Goal: Navigation & Orientation: Find specific page/section

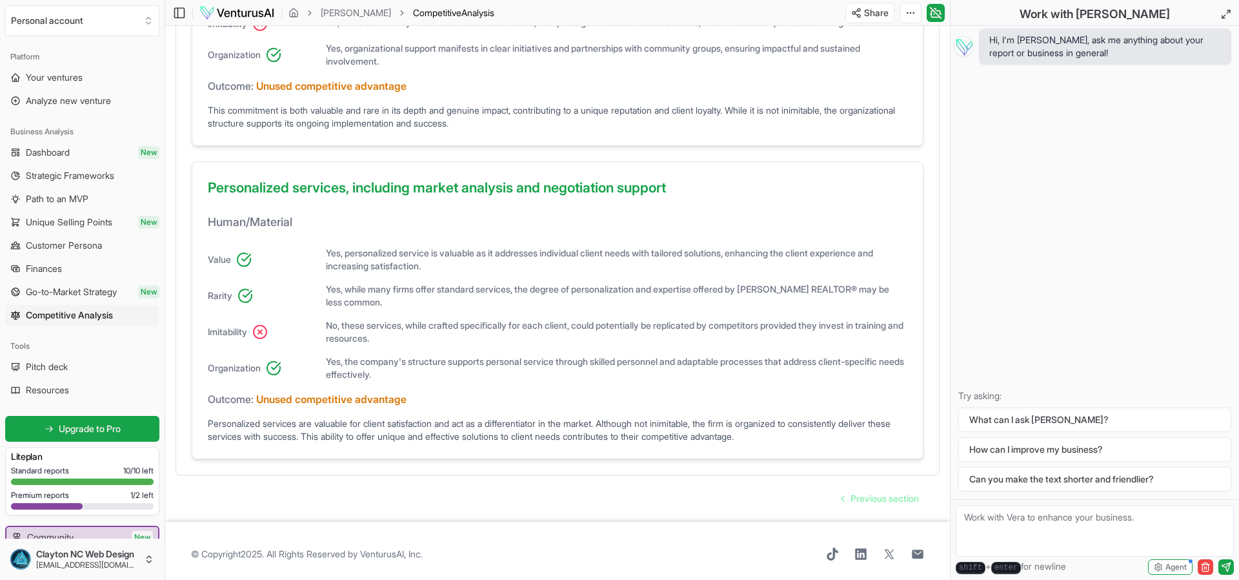
scroll to position [856, 0]
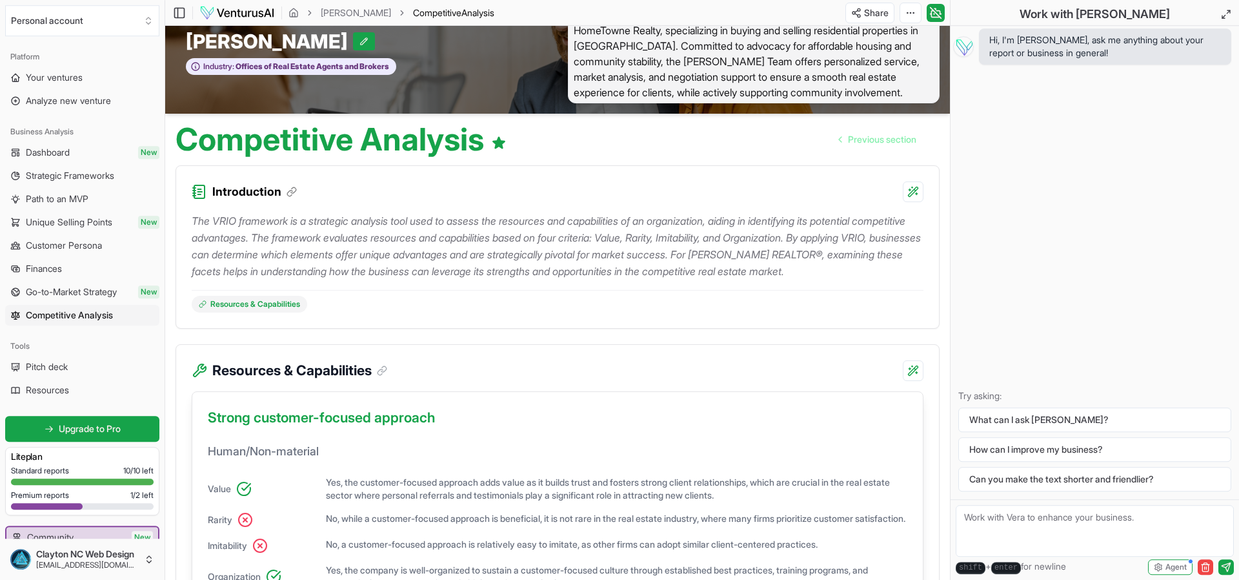
scroll to position [0, 0]
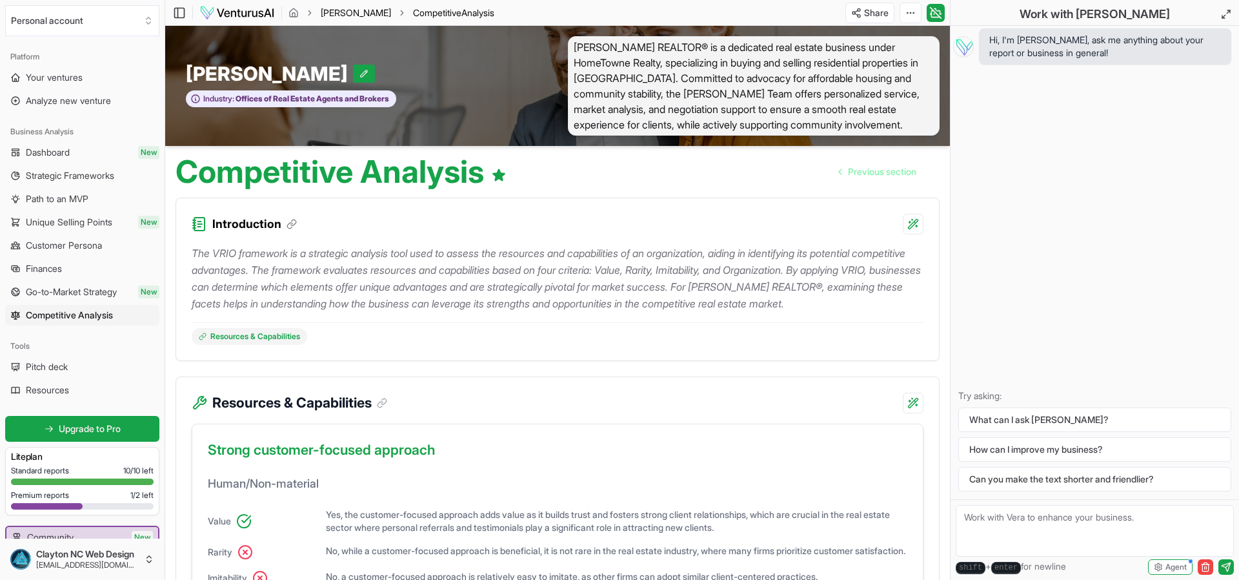
click at [357, 14] on link "[PERSON_NAME]" at bounding box center [356, 12] width 70 height 13
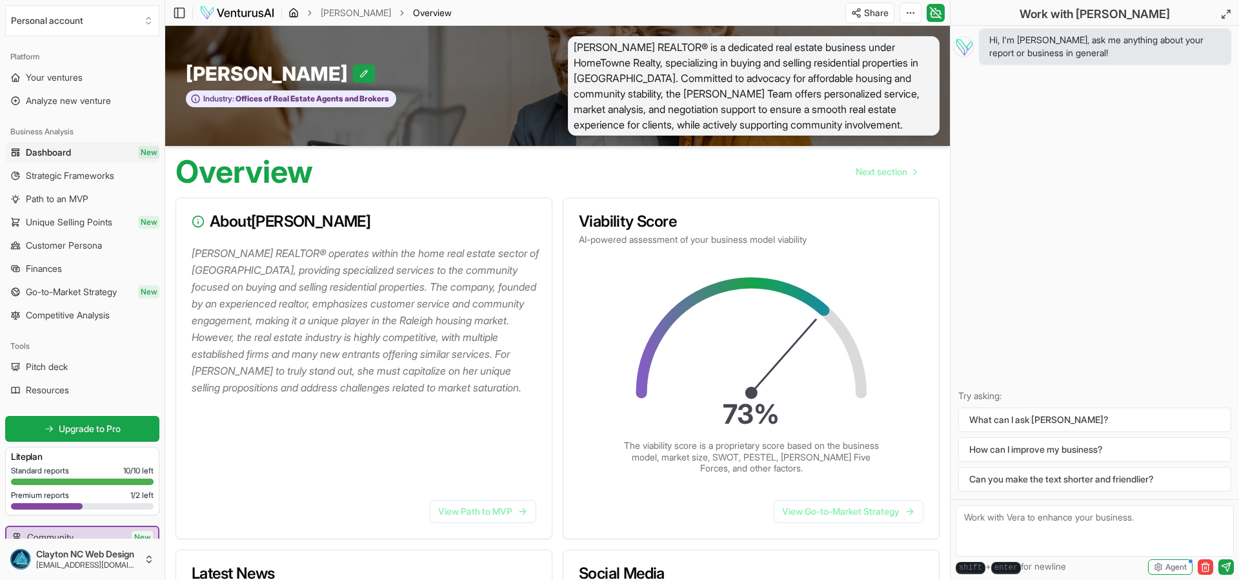
click at [292, 12] on icon "breadcrumb" at bounding box center [294, 13] width 10 height 10
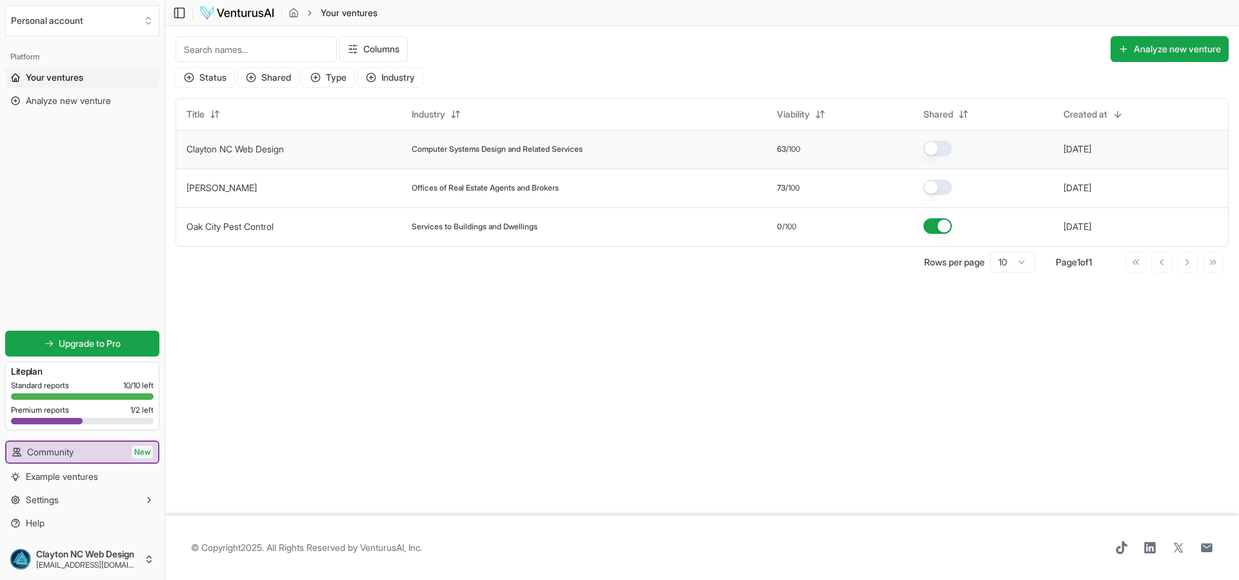
click at [452, 149] on span "Computer Systems Design and Related Services" at bounding box center [497, 149] width 171 height 10
click at [704, 147] on div "Computer Systems Design and Related Services" at bounding box center [584, 149] width 345 height 10
click at [328, 147] on td "Clayton NC Web Design" at bounding box center [288, 149] width 225 height 39
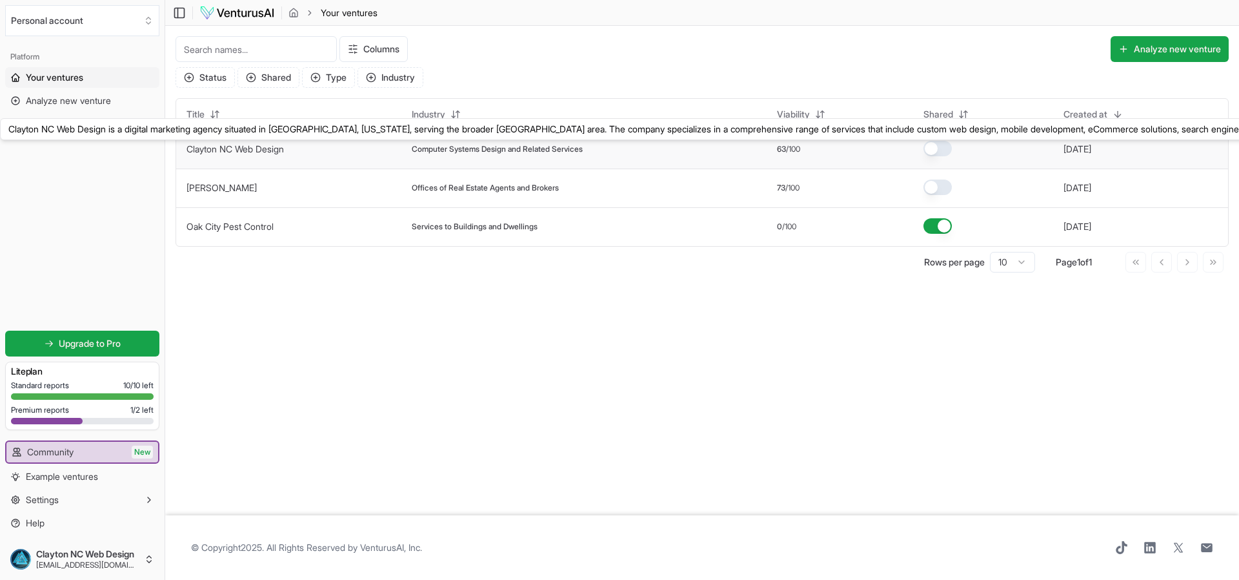
click at [242, 146] on link "Clayton NC Web Design" at bounding box center [235, 148] width 97 height 11
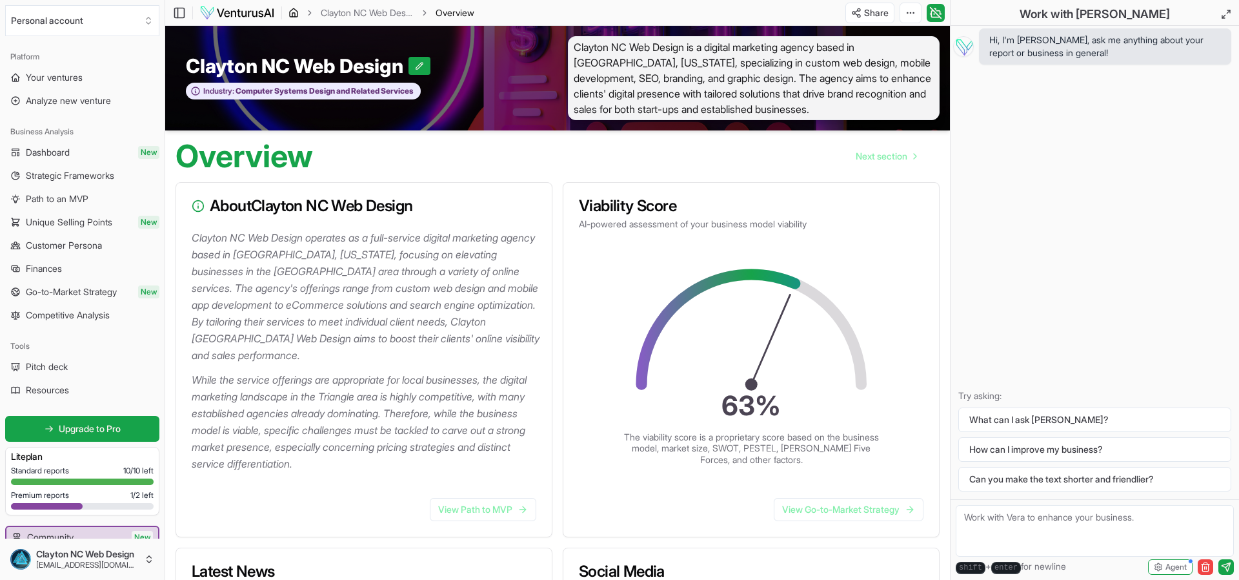
click at [291, 15] on icon "breadcrumb" at bounding box center [294, 13] width 10 height 10
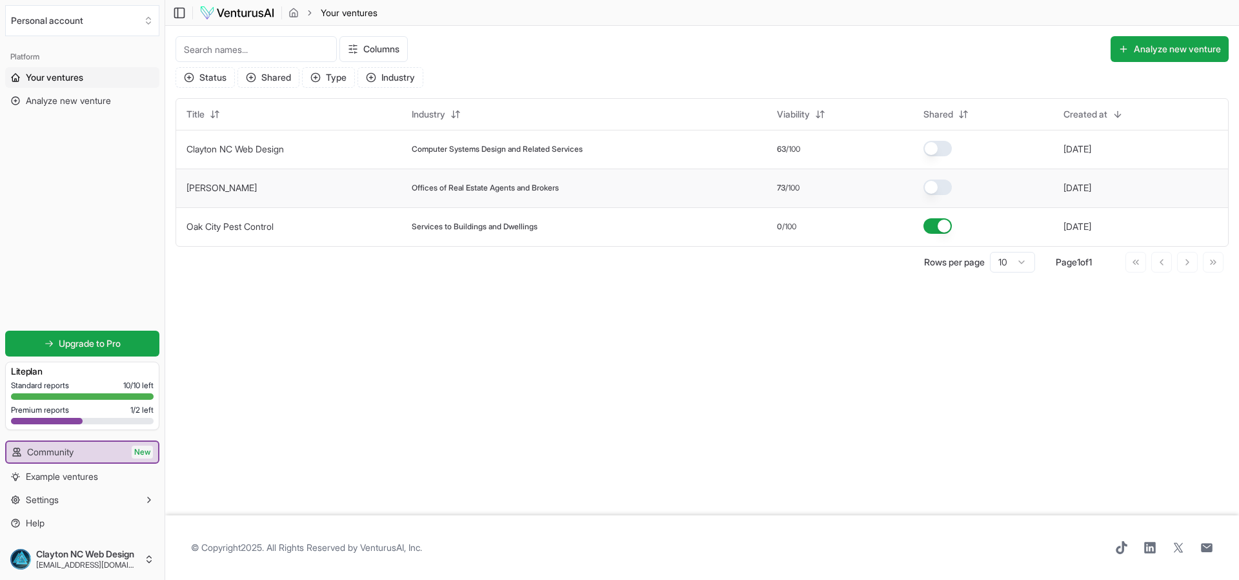
click at [252, 187] on link "[PERSON_NAME]" at bounding box center [222, 187] width 70 height 11
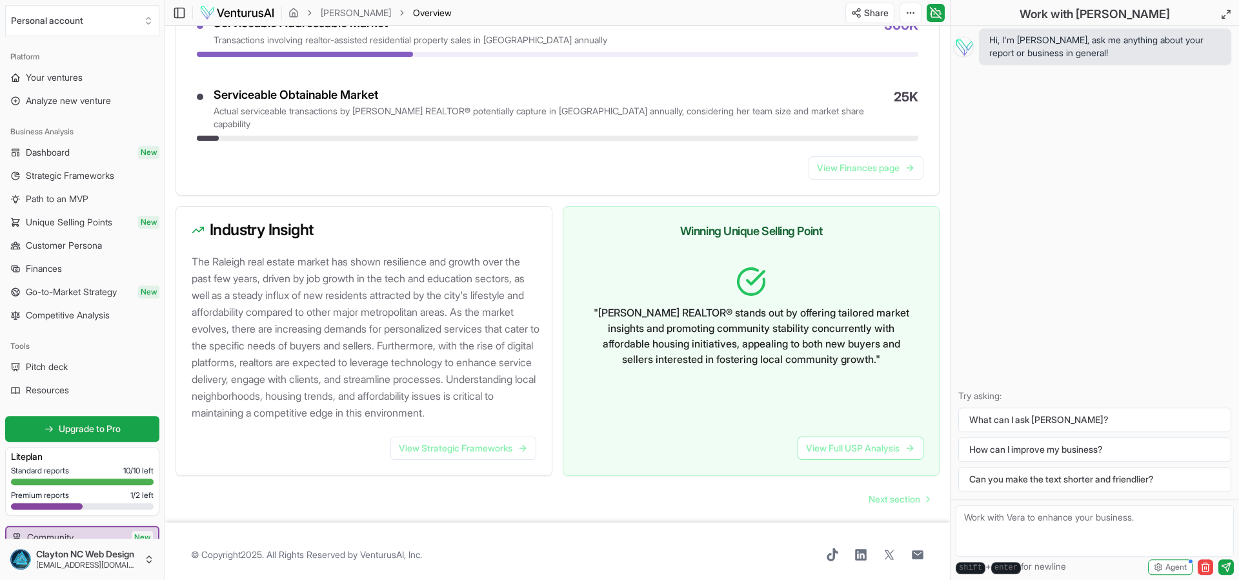
scroll to position [1197, 0]
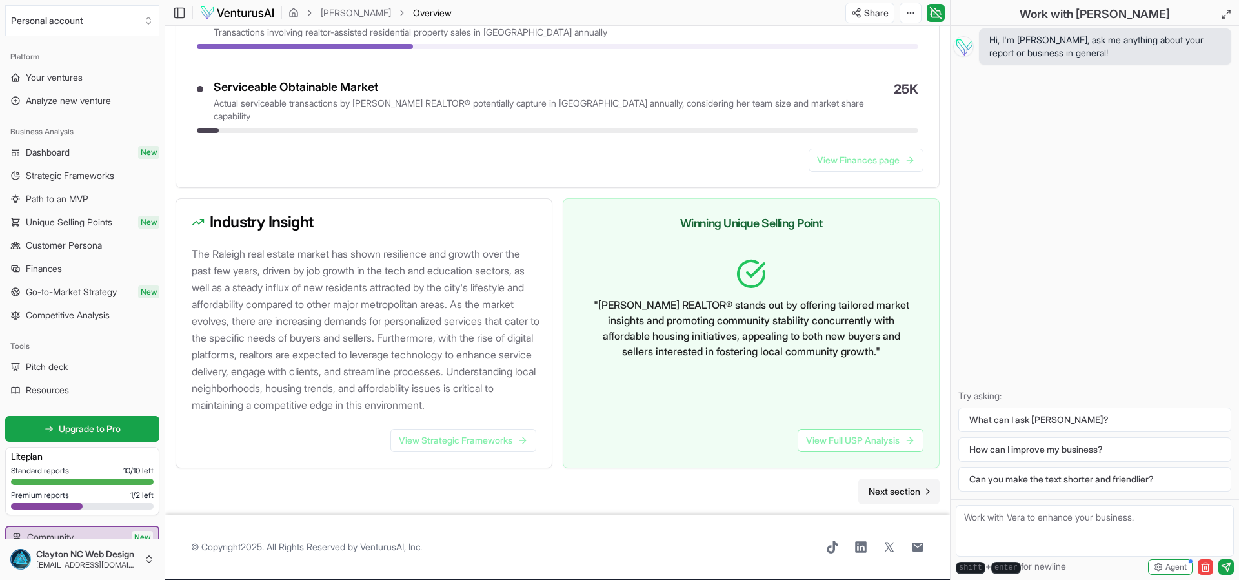
click at [890, 493] on span "Next section" at bounding box center [895, 491] width 52 height 13
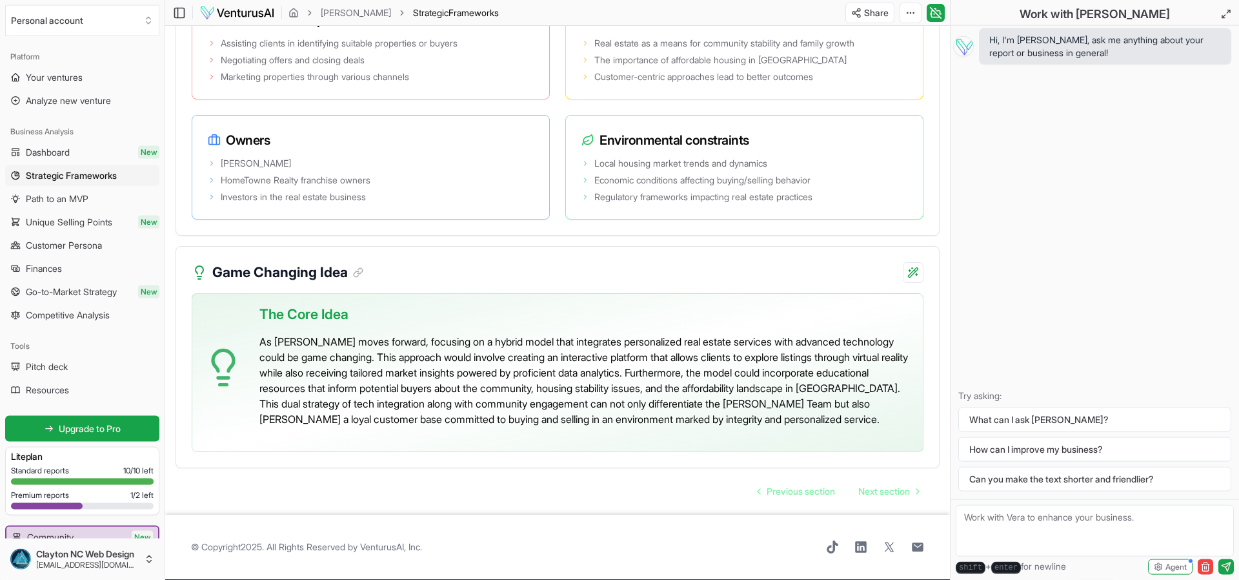
scroll to position [2583, 0]
click at [881, 487] on span "Next section" at bounding box center [884, 491] width 52 height 13
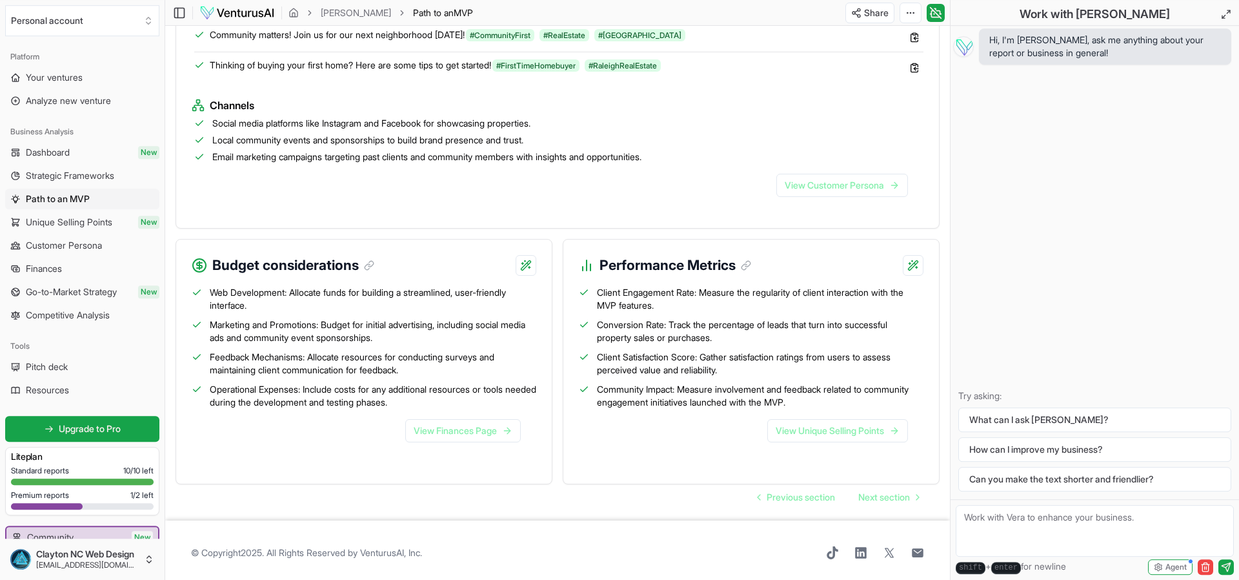
scroll to position [1336, 0]
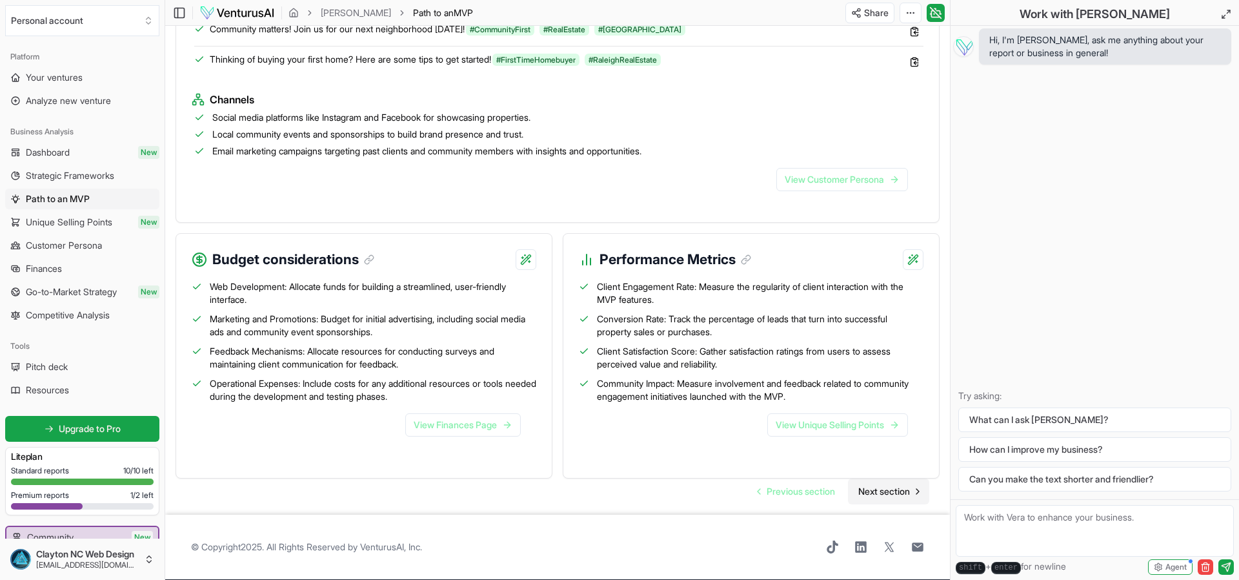
click at [886, 494] on span "Next section" at bounding box center [884, 491] width 52 height 13
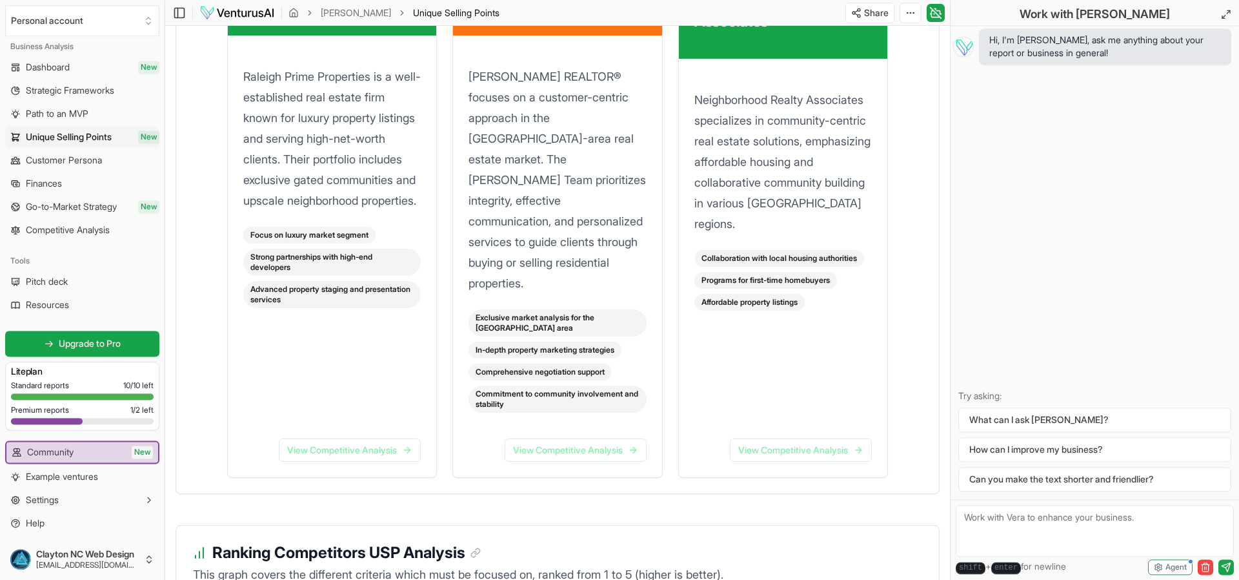
scroll to position [1909, 0]
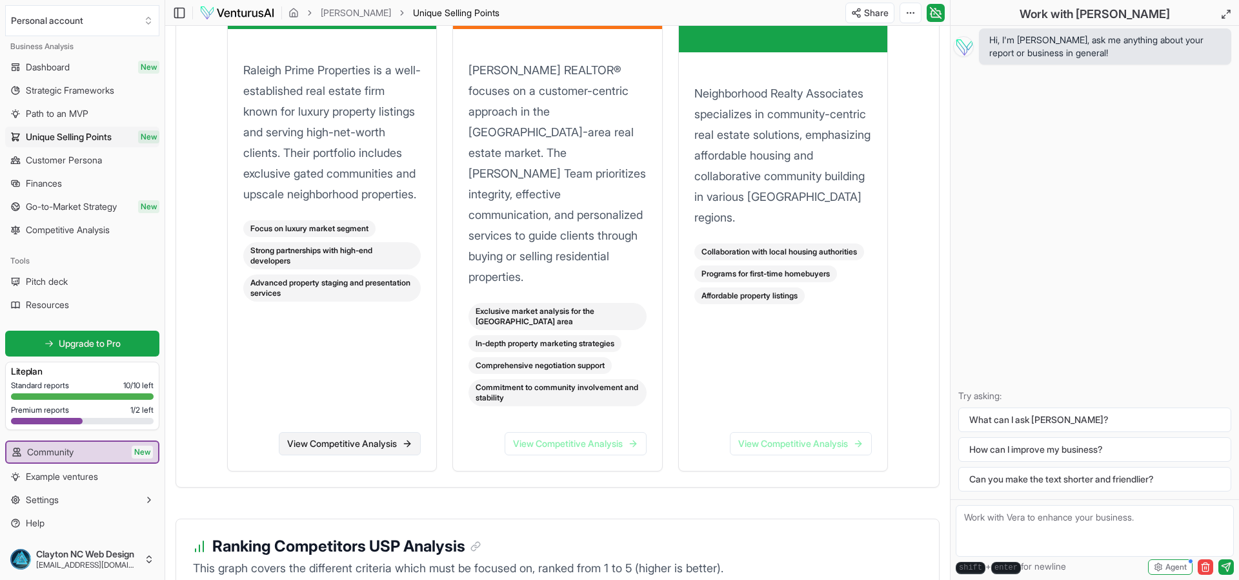
click at [318, 432] on link "View Competitive Analysis" at bounding box center [350, 443] width 142 height 23
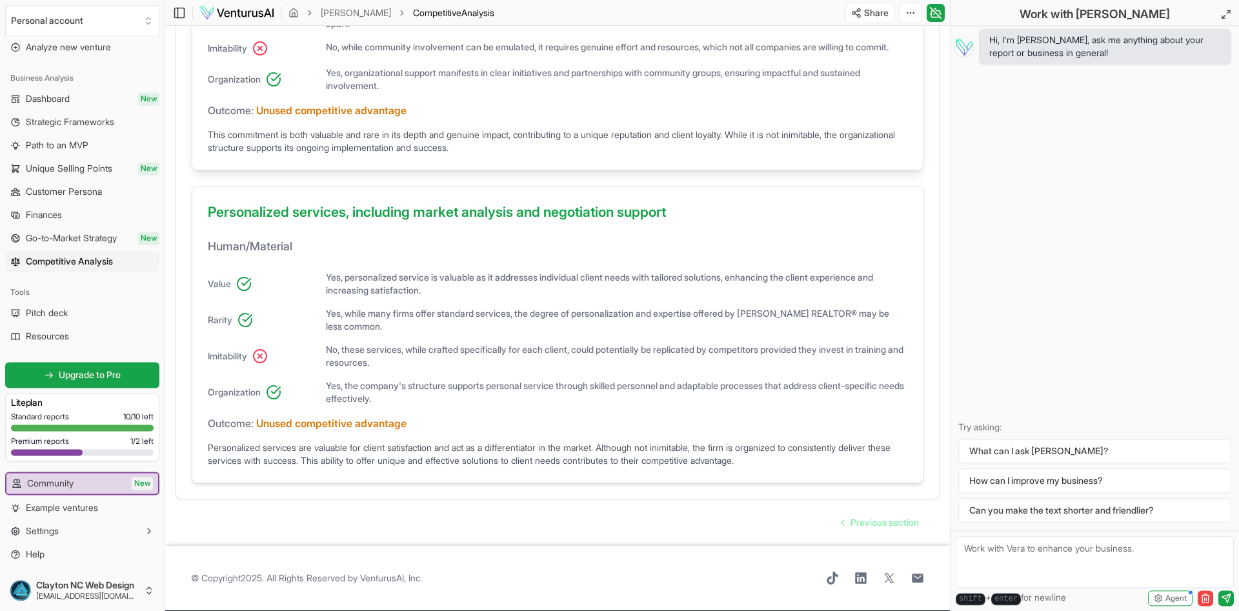
scroll to position [869, 0]
click at [873, 524] on span "Previous section" at bounding box center [885, 522] width 68 height 13
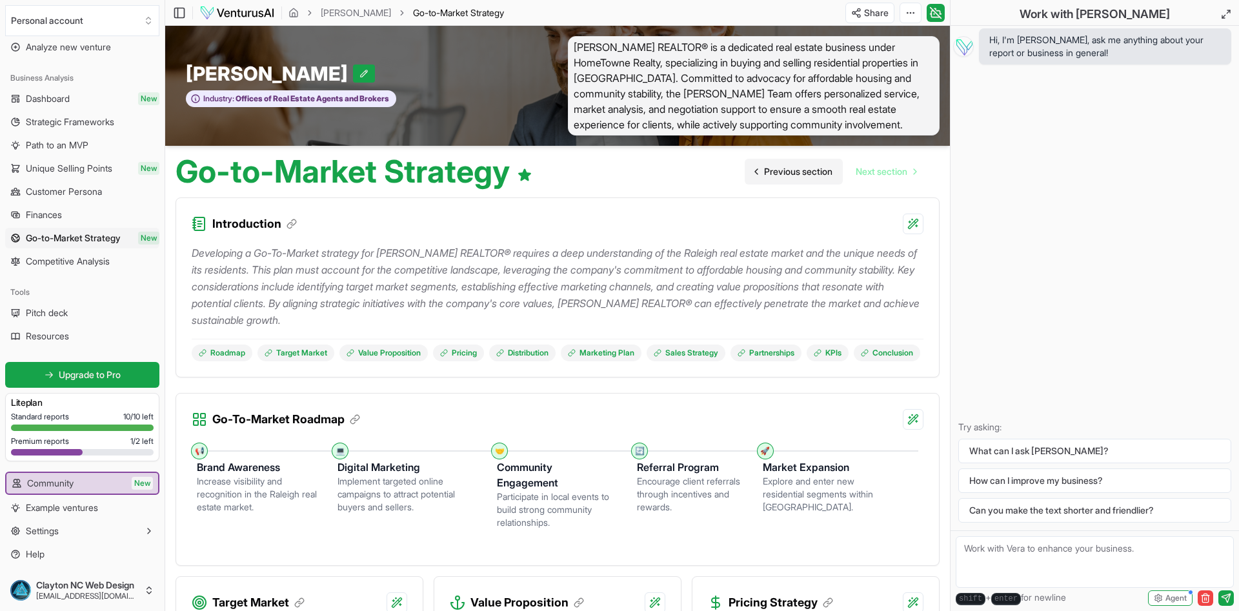
click at [772, 170] on span "Previous section" at bounding box center [798, 171] width 68 height 13
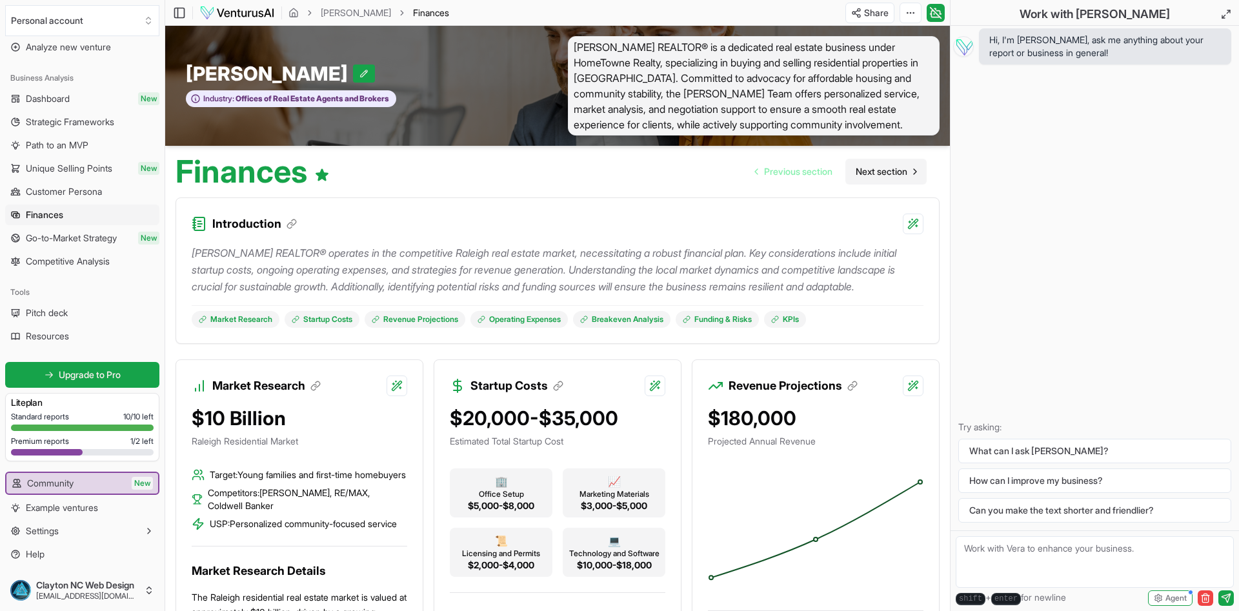
click at [877, 172] on span "Next section" at bounding box center [882, 171] width 52 height 13
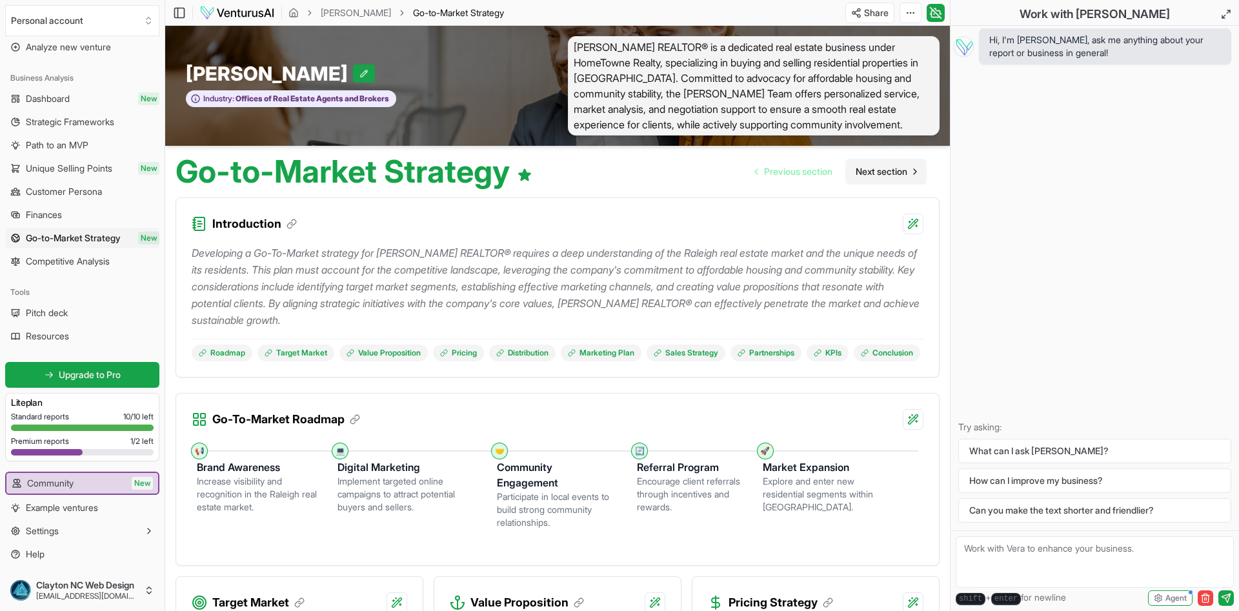
click at [877, 172] on span "Next section" at bounding box center [882, 171] width 52 height 13
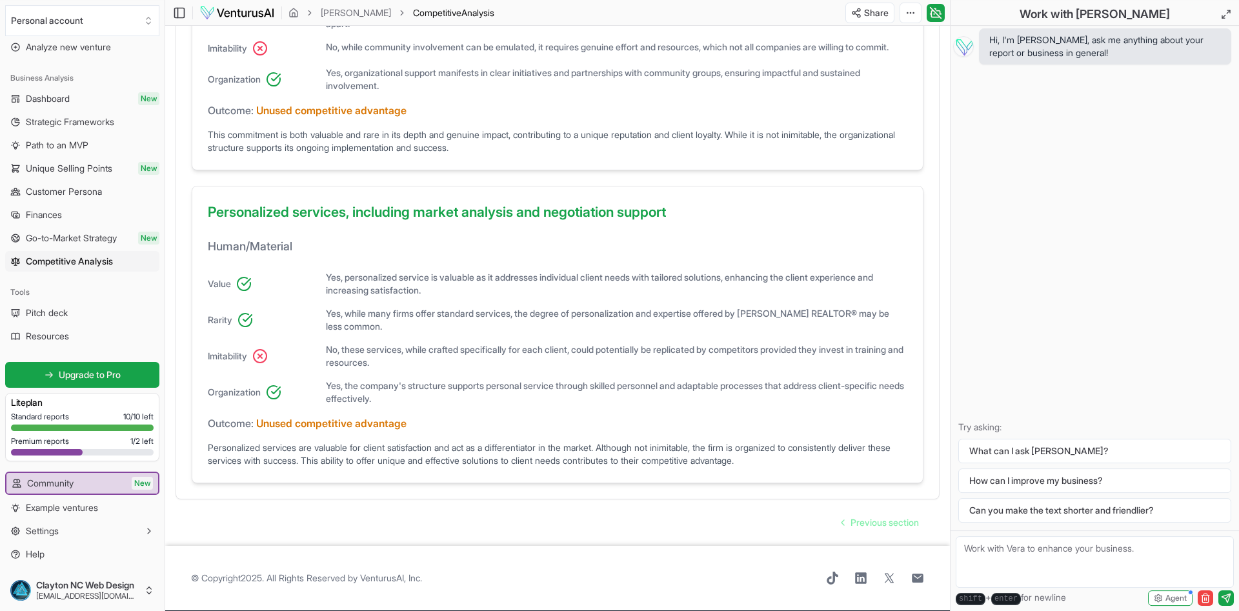
scroll to position [869, 0]
click at [888, 527] on span "Previous section" at bounding box center [885, 522] width 68 height 13
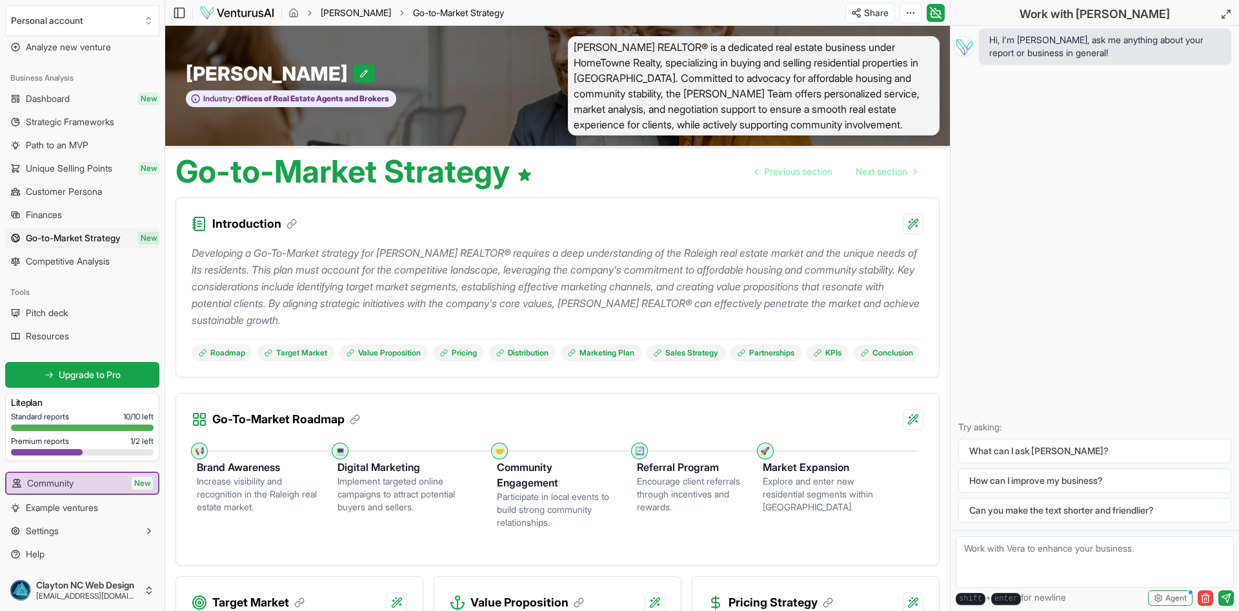
click at [352, 10] on link "[PERSON_NAME]" at bounding box center [356, 12] width 70 height 13
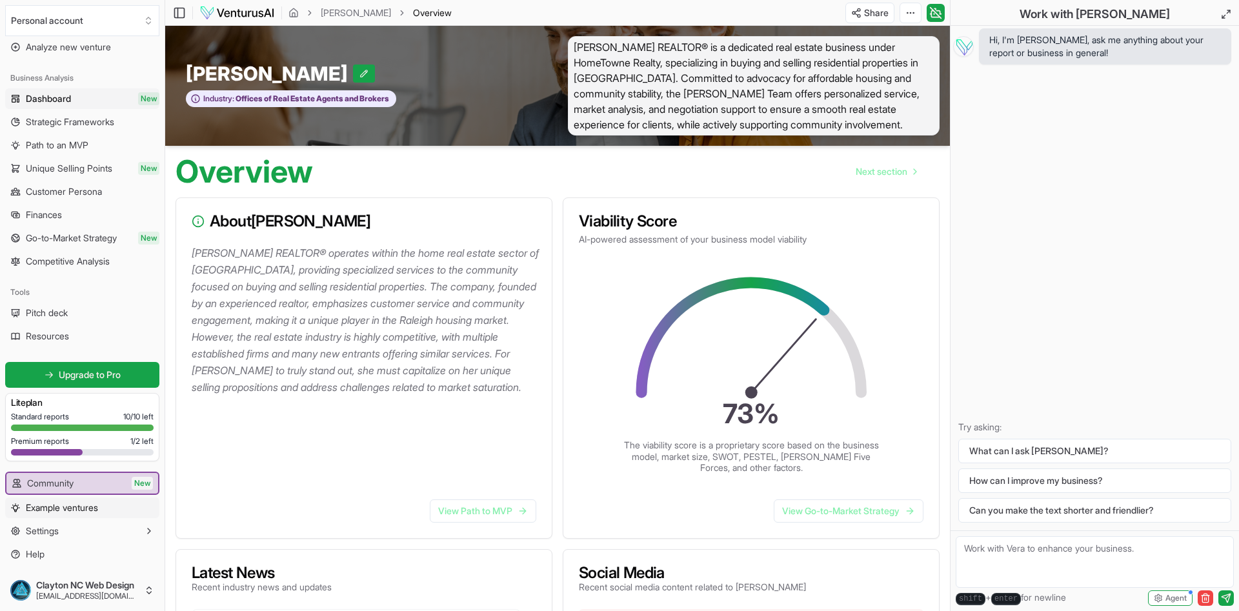
scroll to position [198, 0]
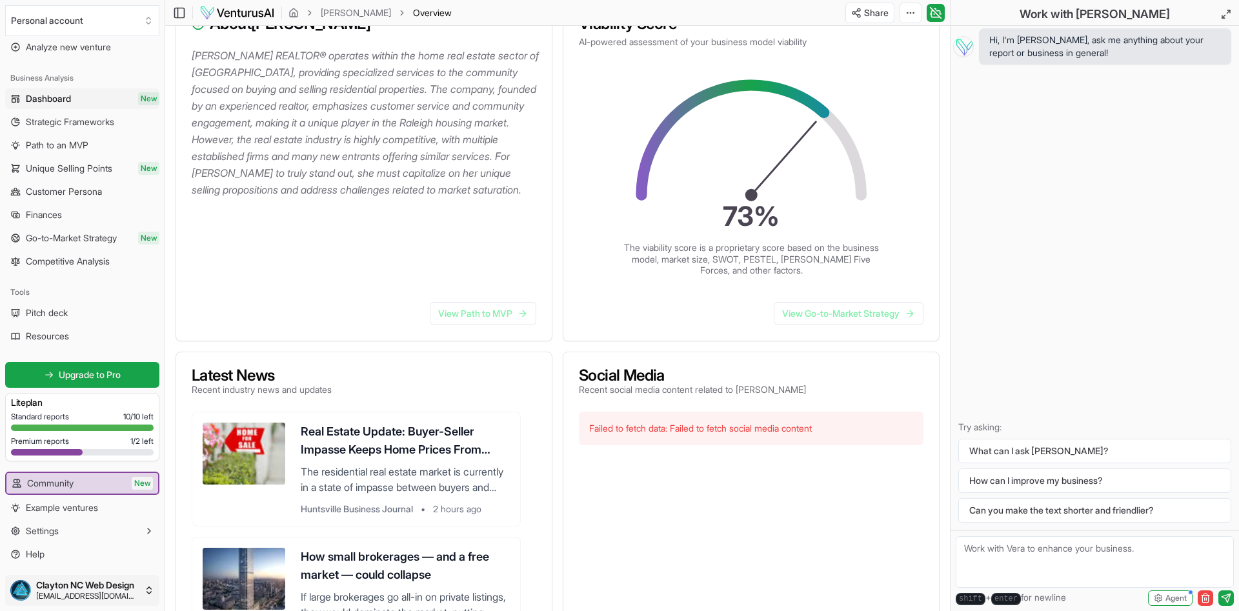
click at [54, 414] on html "We value your privacy We use cookies to enhance your browsing experience, serve…" at bounding box center [619, 107] width 1239 height 611
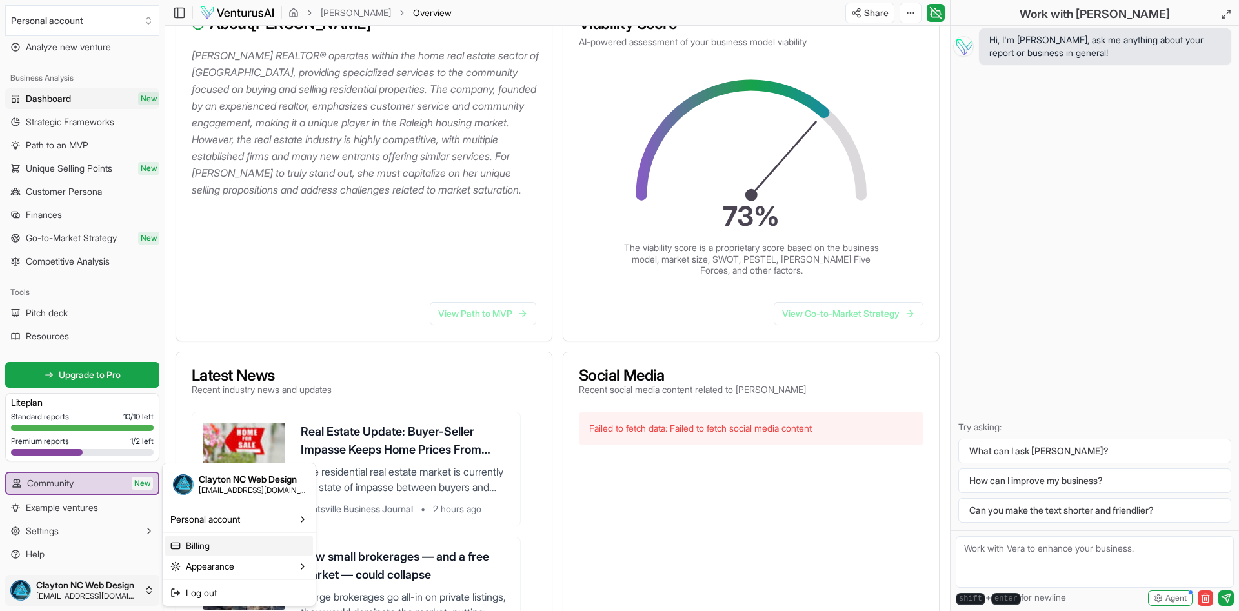
click at [187, 544] on link "Billing" at bounding box center [239, 546] width 148 height 21
